Goal: Information Seeking & Learning: Learn about a topic

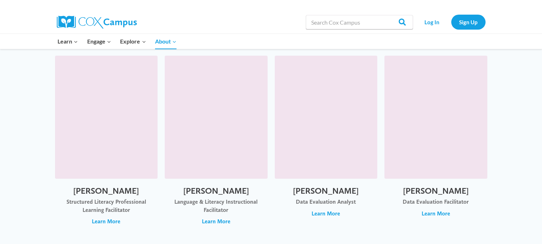
scroll to position [1916, 0]
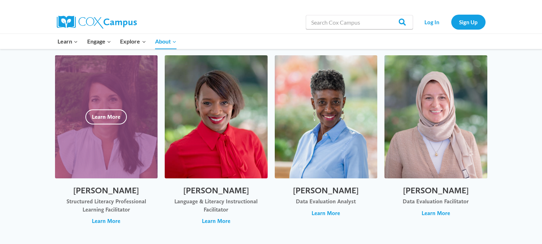
click at [108, 86] on div at bounding box center [106, 116] width 103 height 123
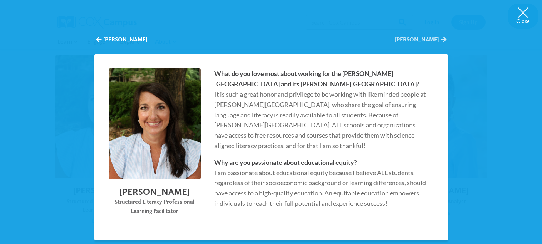
click at [436, 39] on button "[PERSON_NAME]" at bounding box center [419, 40] width 51 height 8
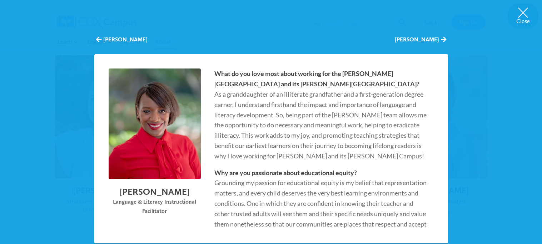
click at [443, 44] on div "[PERSON_NAME] [PERSON_NAME]" at bounding box center [270, 40] width 353 height 22
click at [443, 40] on span "Alice Oliver" at bounding box center [443, 39] width 5 height 6
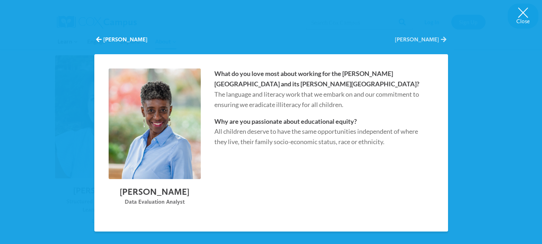
click at [443, 40] on span "Beryl Otumfuor" at bounding box center [443, 39] width 5 height 6
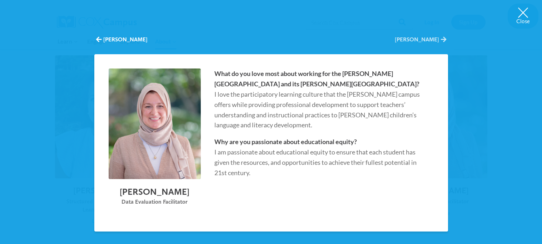
click at [443, 40] on span "Zehra Ozturk" at bounding box center [443, 39] width 5 height 6
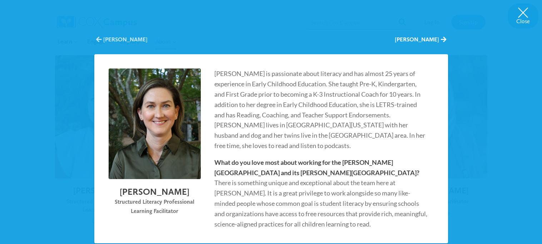
click at [97, 39] on span "Stephanie Payne" at bounding box center [98, 39] width 5 height 6
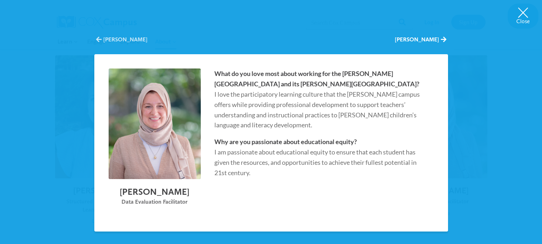
click at [97, 39] on span "Zehra Ozturk" at bounding box center [98, 39] width 5 height 6
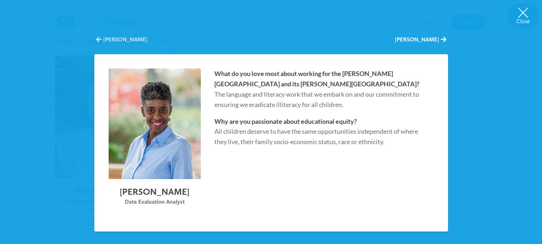
click at [97, 39] on span "Beryl Otumfuor" at bounding box center [98, 39] width 5 height 6
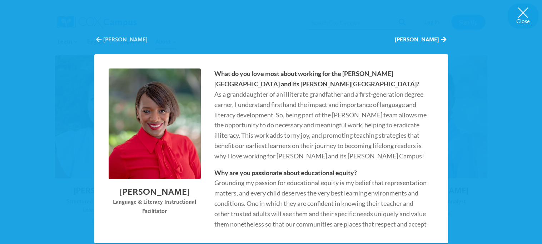
click at [97, 39] on span "Alice Oliver" at bounding box center [98, 39] width 5 height 6
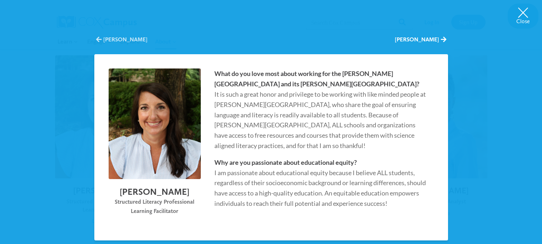
click at [97, 39] on span "Jordan Nelms" at bounding box center [98, 39] width 5 height 6
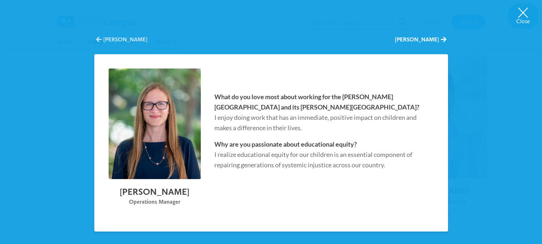
click at [97, 39] on span "Samantha Murillo" at bounding box center [98, 39] width 5 height 6
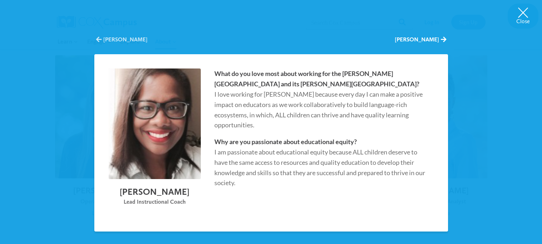
click at [97, 39] on span "Ashley Montgomery" at bounding box center [98, 39] width 5 height 6
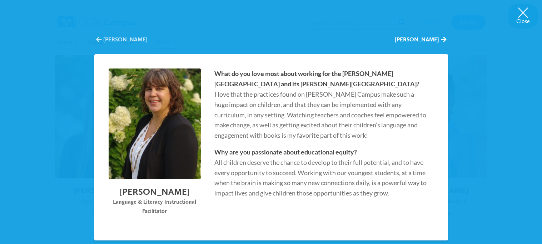
click at [97, 39] on span "Jessica Michel" at bounding box center [98, 39] width 5 height 6
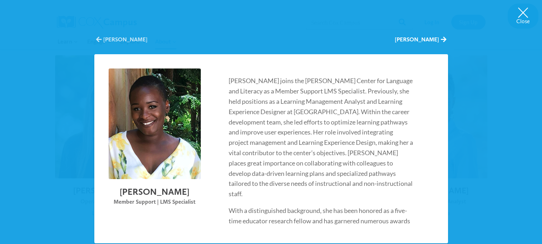
click at [97, 39] on span "Lyndonia McKenzie" at bounding box center [98, 39] width 5 height 6
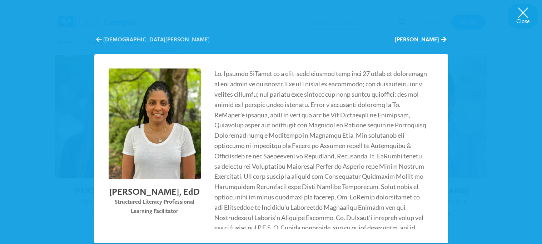
click at [97, 39] on span "Jacinta McCants" at bounding box center [98, 39] width 5 height 6
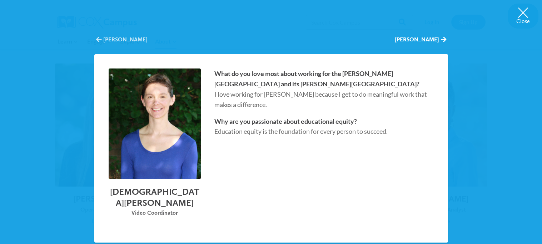
click at [97, 39] on span "Christen Martin" at bounding box center [98, 39] width 5 height 6
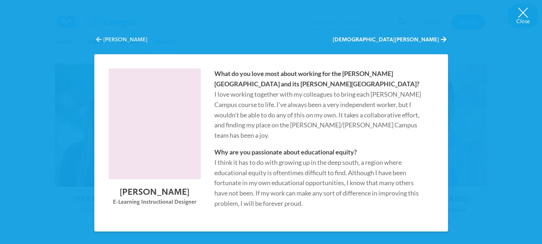
click at [97, 39] on span "Alexander Mackey" at bounding box center [98, 39] width 5 height 6
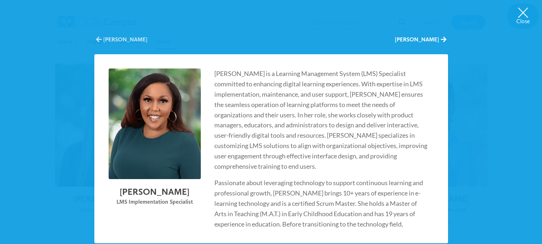
click at [97, 39] on span "Shontá Lyons" at bounding box center [98, 39] width 5 height 6
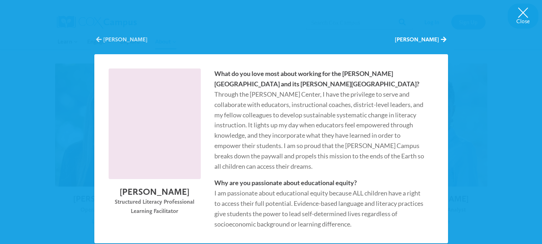
click at [97, 39] on span "Rebecca Loera" at bounding box center [98, 39] width 5 height 6
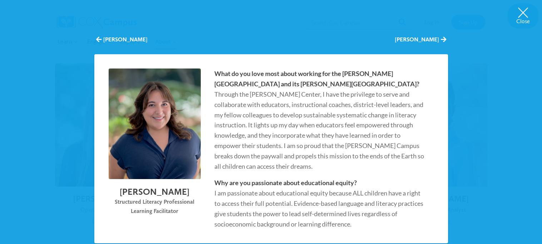
scroll to position [1916, 0]
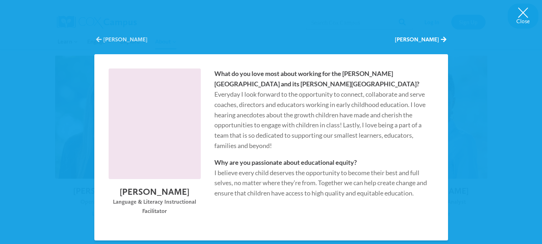
click at [97, 39] on span "Leathia Lipscomb" at bounding box center [98, 39] width 5 height 6
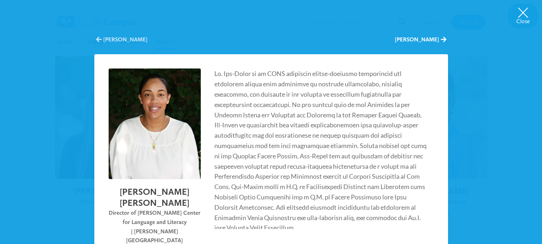
click at [97, 39] on span "Ryan Lee-James" at bounding box center [98, 39] width 5 height 6
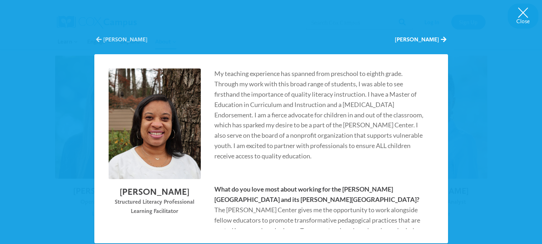
click at [97, 39] on span "Christine Kellum" at bounding box center [98, 39] width 5 height 6
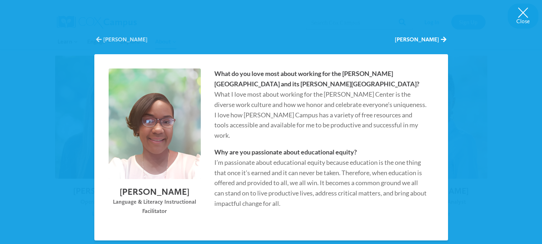
click at [97, 39] on span "Jennifer Jones" at bounding box center [98, 39] width 5 height 6
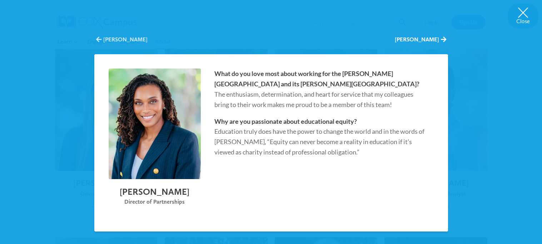
scroll to position [1908, 0]
click at [97, 39] on span "Dr. Nadia Jones" at bounding box center [98, 39] width 5 height 6
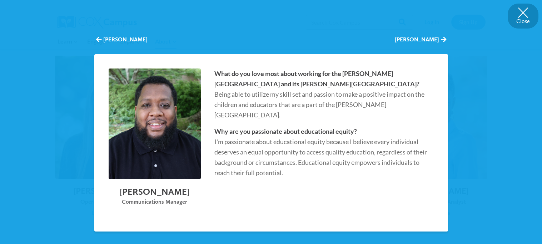
click at [518, 10] on button "Close" at bounding box center [522, 16] width 31 height 25
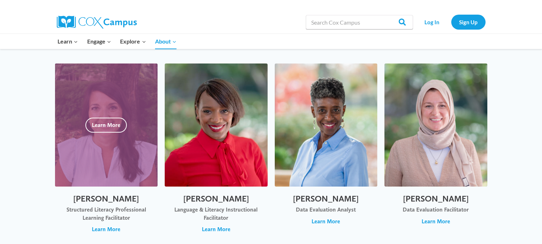
scroll to position [1726, 0]
